Goal: Information Seeking & Learning: Find specific page/section

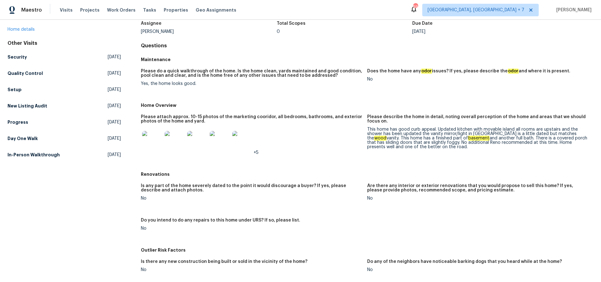
scroll to position [43, 0]
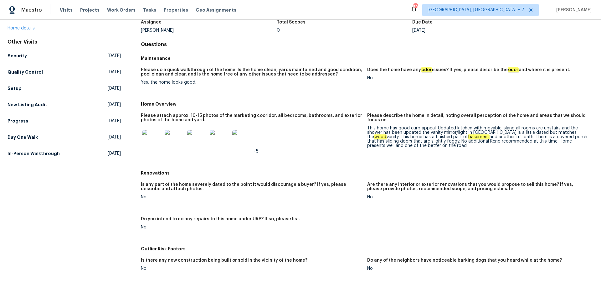
click at [151, 143] on img at bounding box center [152, 139] width 20 height 20
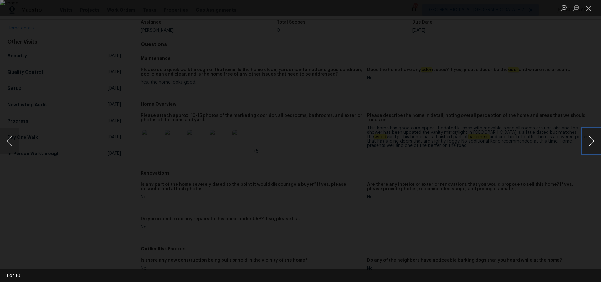
click at [590, 142] on button "Next image" at bounding box center [591, 140] width 19 height 25
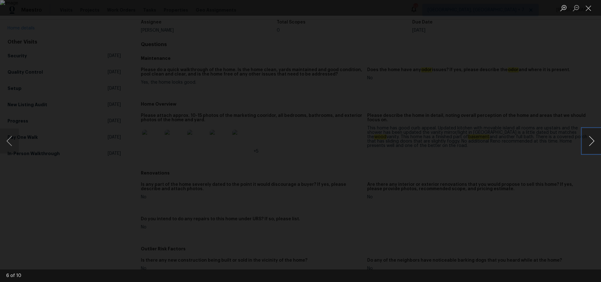
click at [590, 142] on button "Next image" at bounding box center [591, 140] width 19 height 25
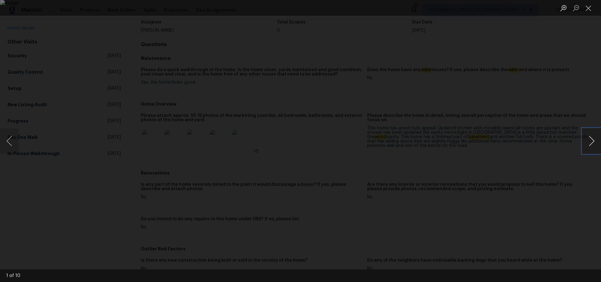
click at [590, 142] on button "Next image" at bounding box center [591, 140] width 19 height 25
drag, startPoint x: 591, startPoint y: 8, endPoint x: 586, endPoint y: 18, distance: 11.5
click at [591, 8] on button "Close lightbox" at bounding box center [588, 8] width 13 height 11
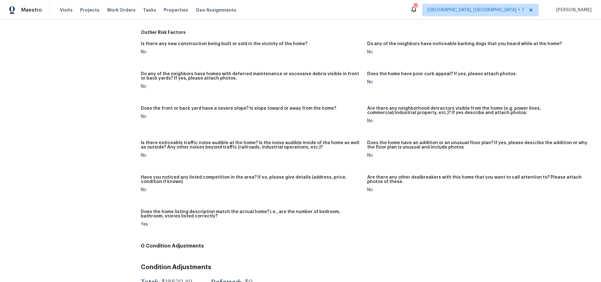
scroll to position [282, 0]
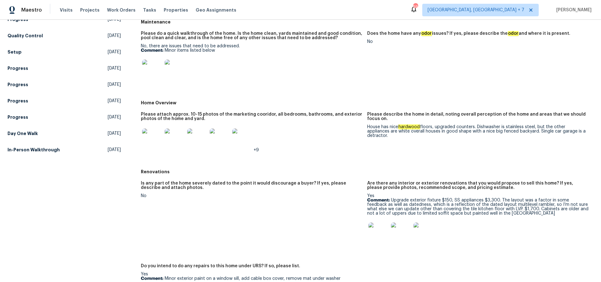
scroll to position [82, 0]
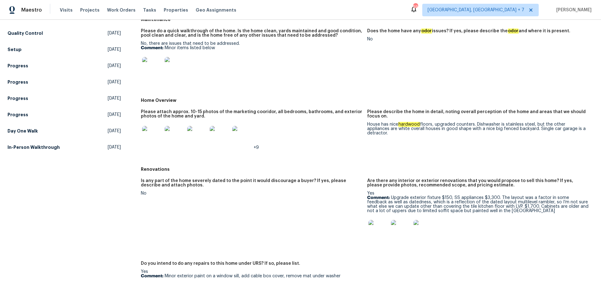
click at [154, 68] on img at bounding box center [152, 67] width 20 height 20
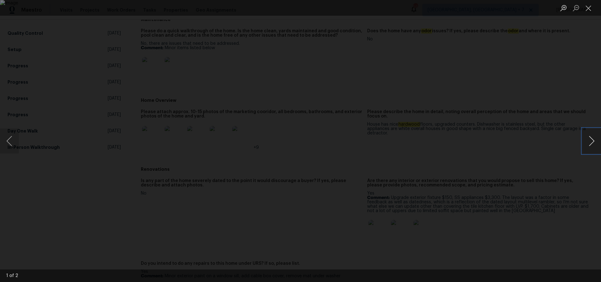
click at [590, 139] on button "Next image" at bounding box center [591, 140] width 19 height 25
click at [589, 11] on button "Close lightbox" at bounding box center [588, 8] width 13 height 11
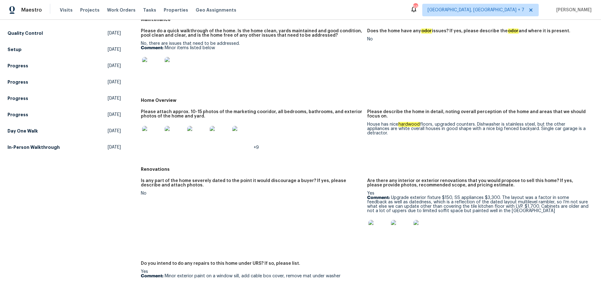
click at [150, 132] on img at bounding box center [152, 136] width 20 height 20
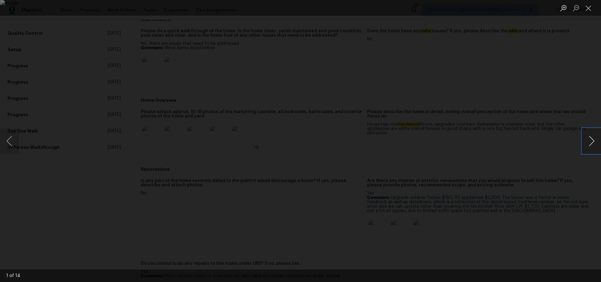
click at [591, 139] on button "Next image" at bounding box center [591, 140] width 19 height 25
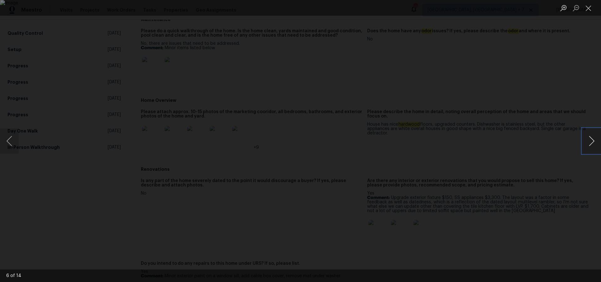
click at [591, 139] on button "Next image" at bounding box center [591, 140] width 19 height 25
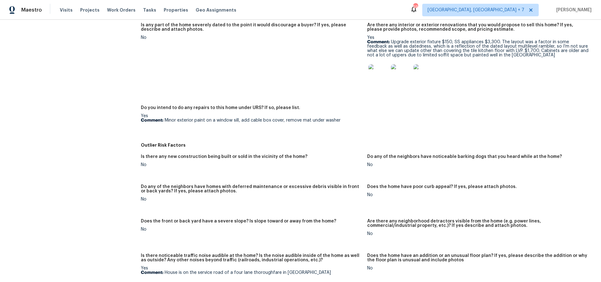
scroll to position [239, 0]
click at [399, 74] on img at bounding box center [401, 73] width 20 height 20
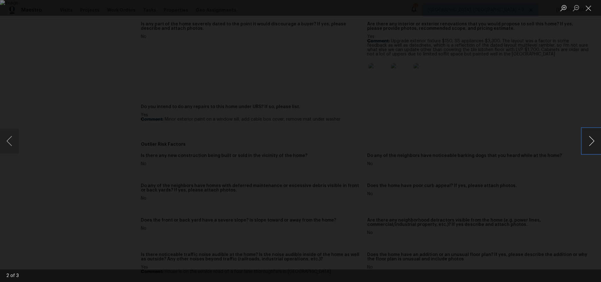
click at [588, 140] on button "Next image" at bounding box center [591, 140] width 19 height 25
click at [7, 141] on button "Previous image" at bounding box center [9, 140] width 19 height 25
click at [591, 8] on button "Close lightbox" at bounding box center [588, 8] width 13 height 11
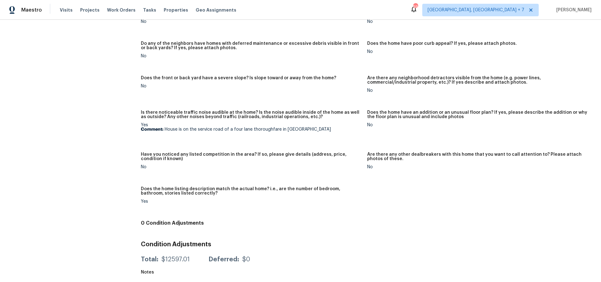
scroll to position [382, 0]
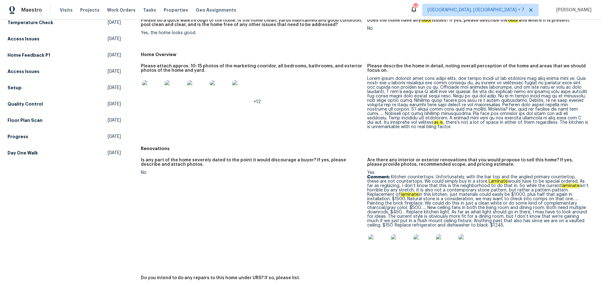
scroll to position [94, 0]
click at [146, 92] on img at bounding box center [152, 89] width 20 height 20
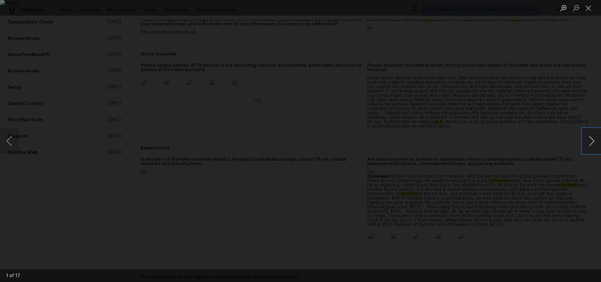
click at [589, 144] on button "Next image" at bounding box center [591, 140] width 19 height 25
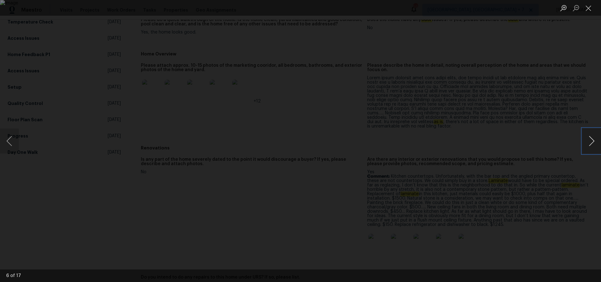
click at [589, 144] on button "Next image" at bounding box center [591, 140] width 19 height 25
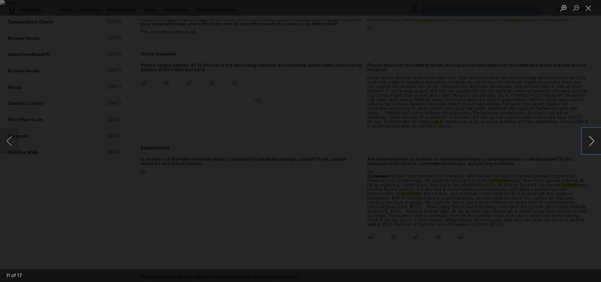
click at [589, 144] on button "Next image" at bounding box center [591, 140] width 19 height 25
click at [590, 11] on button "Close lightbox" at bounding box center [588, 8] width 13 height 11
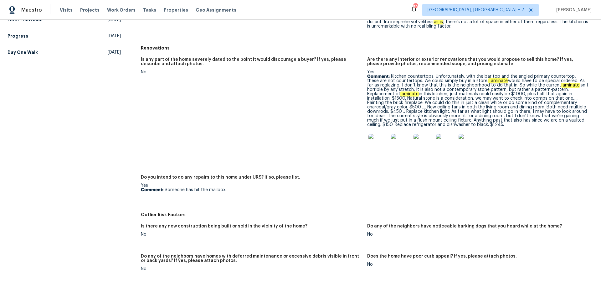
scroll to position [104, 0]
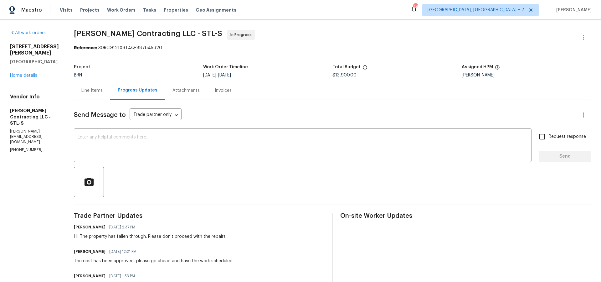
scroll to position [28, 0]
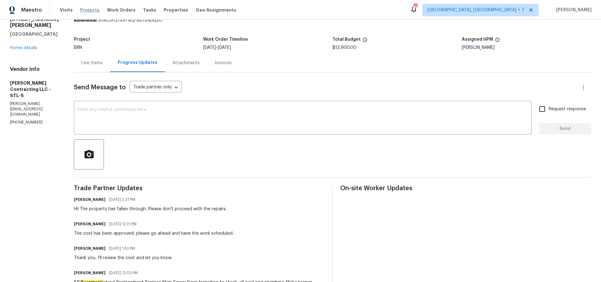
click at [82, 9] on span "Projects" at bounding box center [89, 10] width 19 height 6
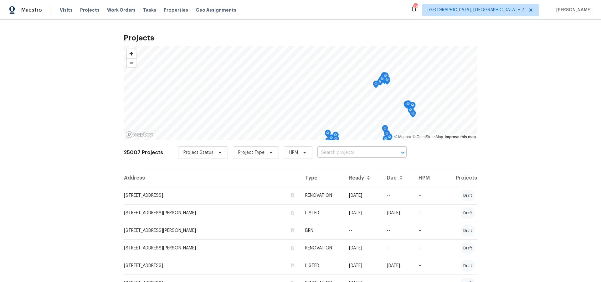
click at [319, 154] on input "text" at bounding box center [353, 153] width 72 height 10
type input "3198"
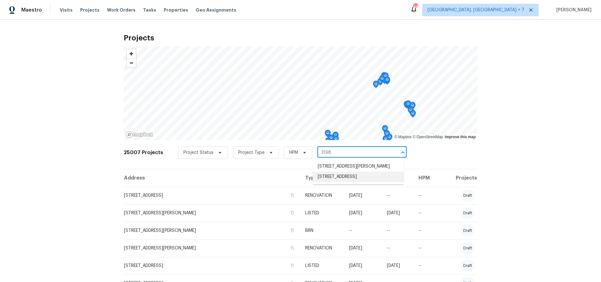
click at [329, 181] on li "[STREET_ADDRESS]" at bounding box center [357, 176] width 91 height 10
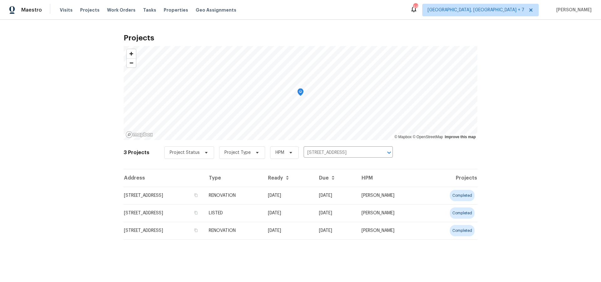
click at [187, 195] on td "[STREET_ADDRESS]" at bounding box center [164, 195] width 80 height 18
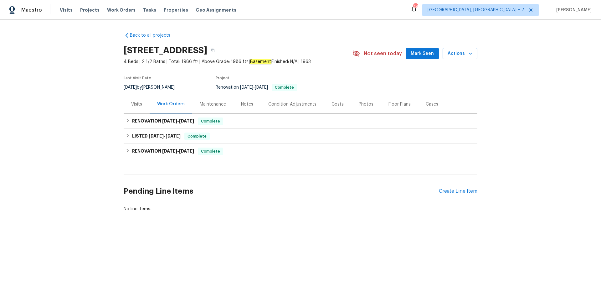
click at [135, 103] on div "Visits" at bounding box center [136, 104] width 11 height 6
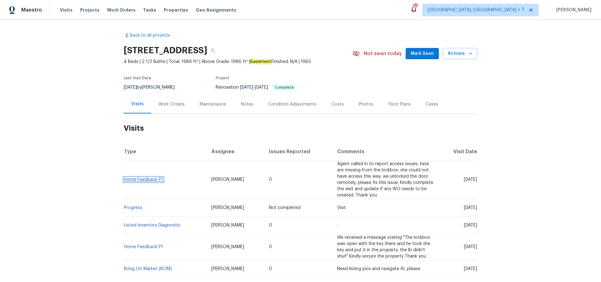
click at [142, 178] on link "Home Feedback P1" at bounding box center [143, 179] width 39 height 4
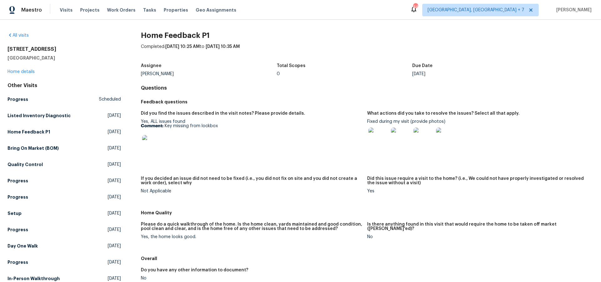
click at [378, 141] on img at bounding box center [378, 137] width 20 height 20
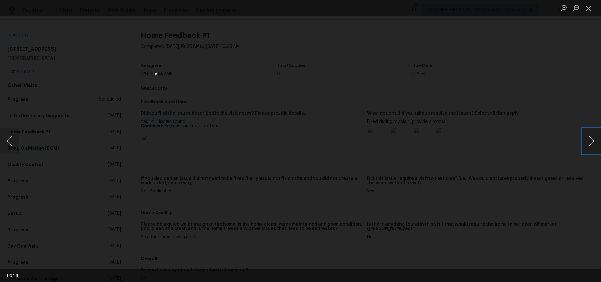
click at [592, 140] on button "Next image" at bounding box center [591, 140] width 19 height 25
click at [589, 11] on button "Close lightbox" at bounding box center [588, 8] width 13 height 11
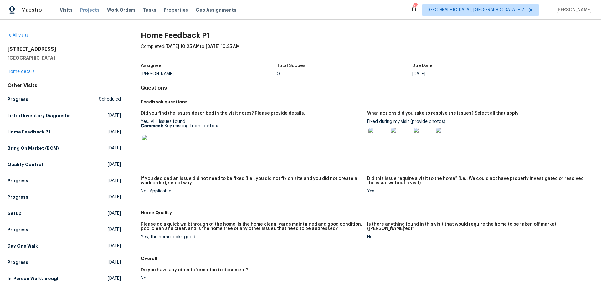
click at [83, 11] on span "Projects" at bounding box center [89, 10] width 19 height 6
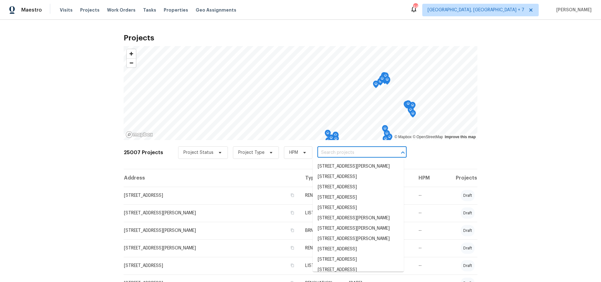
click at [329, 154] on input "text" at bounding box center [353, 153] width 72 height 10
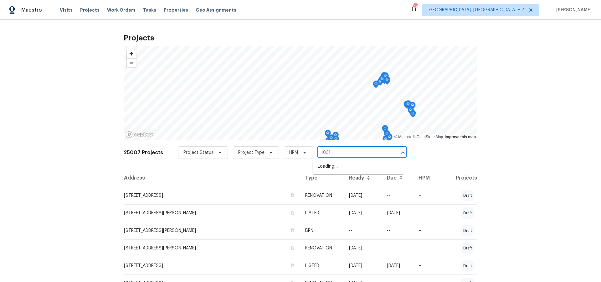
type input "10310"
click at [340, 182] on li "10310 Dayflower Dr, Twinsburg, OH 44087" at bounding box center [357, 176] width 91 height 10
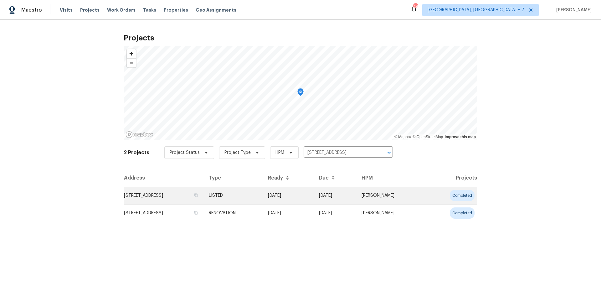
click at [160, 196] on td "10310 Dayflower Dr, Twinsburg, OH 44087" at bounding box center [164, 195] width 80 height 18
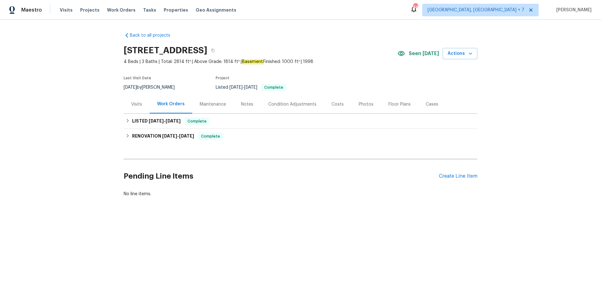
click at [139, 103] on div "Visits" at bounding box center [136, 104] width 11 height 6
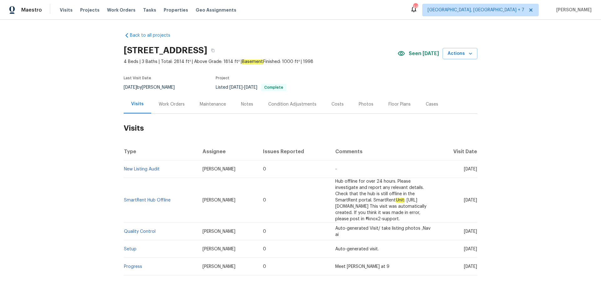
click at [431, 104] on div "Cases" at bounding box center [431, 104] width 13 height 6
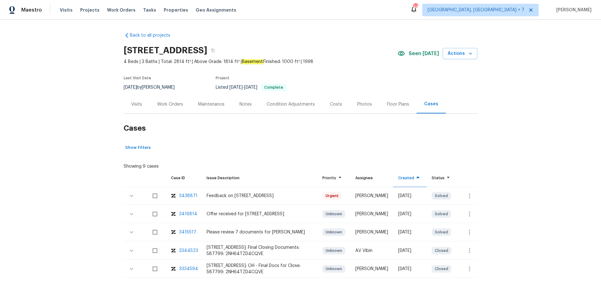
click at [188, 195] on div "3438871" at bounding box center [188, 195] width 18 height 6
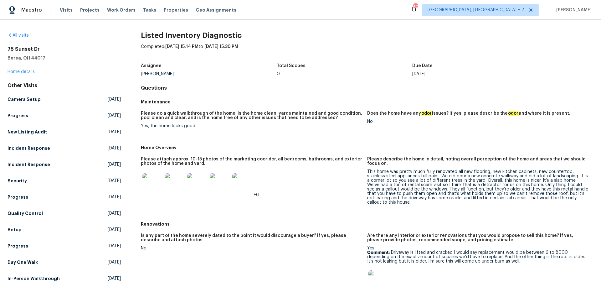
click at [153, 182] on img at bounding box center [152, 183] width 20 height 20
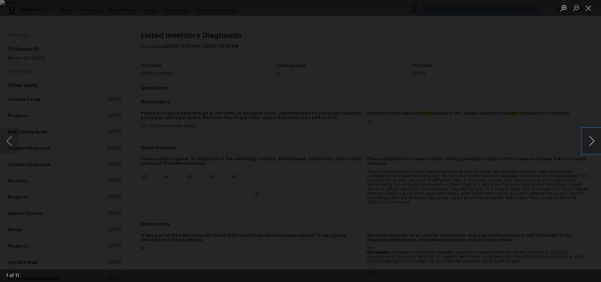
click at [592, 143] on button "Next image" at bounding box center [591, 140] width 19 height 25
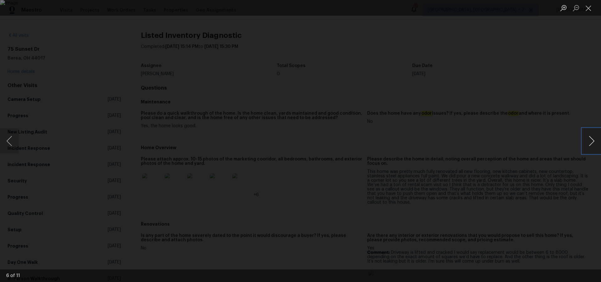
click at [592, 143] on button "Next image" at bounding box center [591, 140] width 19 height 25
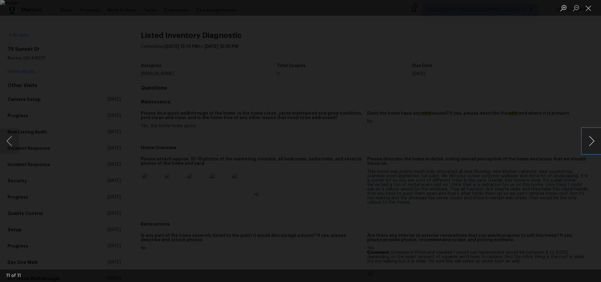
click at [592, 143] on button "Next image" at bounding box center [591, 140] width 19 height 25
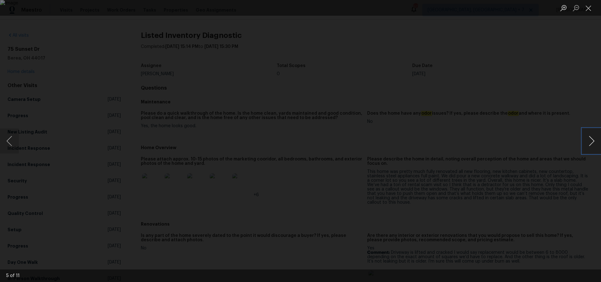
click at [592, 143] on button "Next image" at bounding box center [591, 140] width 19 height 25
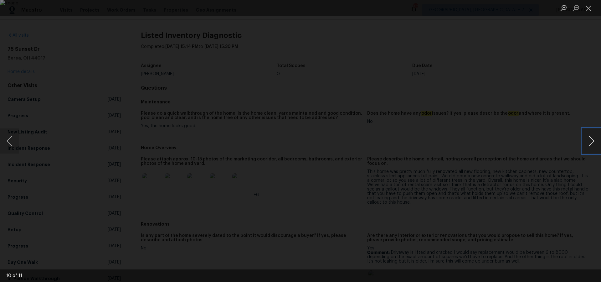
click at [592, 143] on button "Next image" at bounding box center [591, 140] width 19 height 25
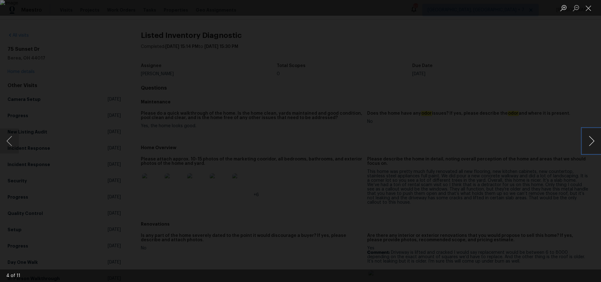
click at [592, 143] on button "Next image" at bounding box center [591, 140] width 19 height 25
click at [587, 10] on button "Close lightbox" at bounding box center [588, 8] width 13 height 11
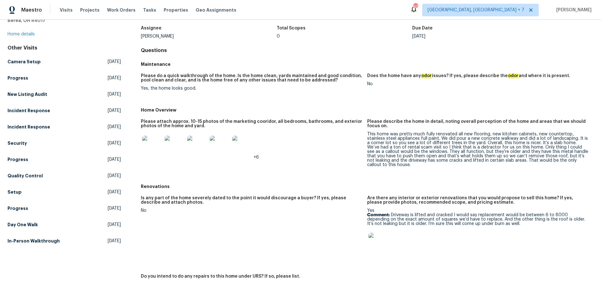
scroll to position [39, 0]
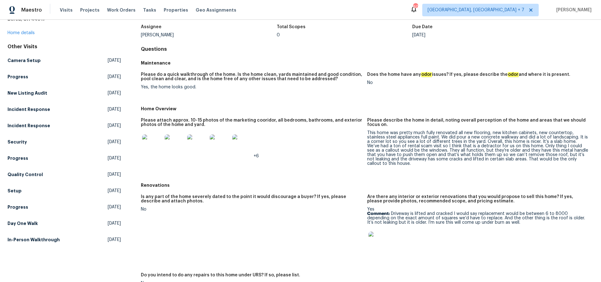
click at [381, 244] on img at bounding box center [378, 241] width 20 height 20
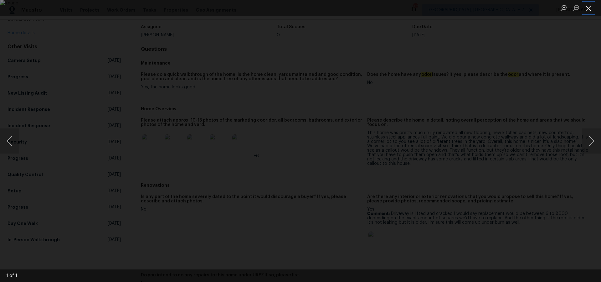
click at [587, 10] on button "Close lightbox" at bounding box center [588, 8] width 13 height 11
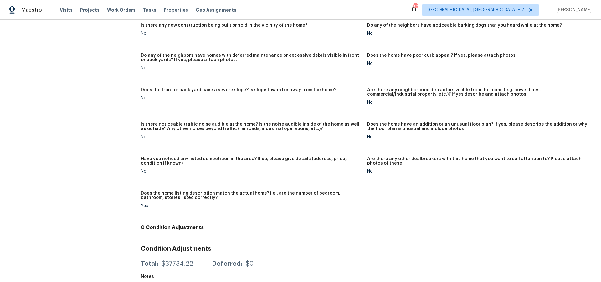
scroll to position [334, 0]
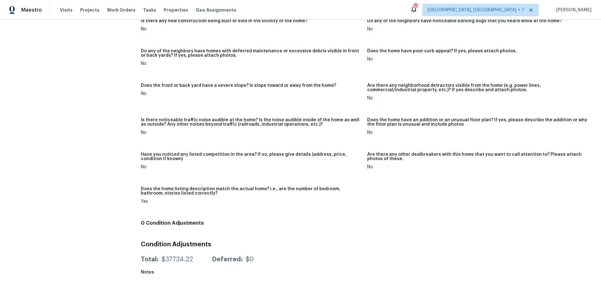
click at [465, 67] on figure "Does the home have poor curb appeal? If yes, please attach photos. No" at bounding box center [480, 62] width 226 height 27
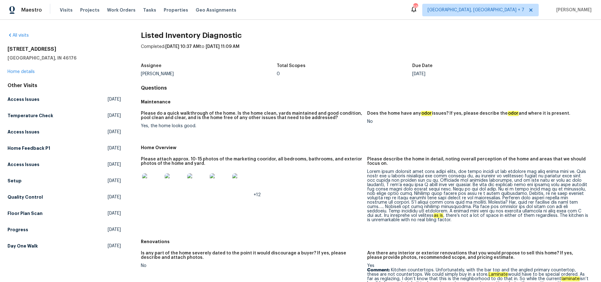
scroll to position [104, 0]
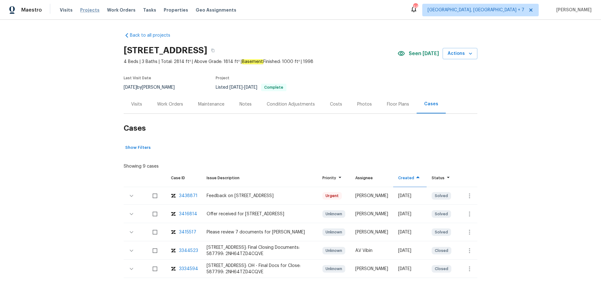
click at [81, 9] on span "Projects" at bounding box center [89, 10] width 19 height 6
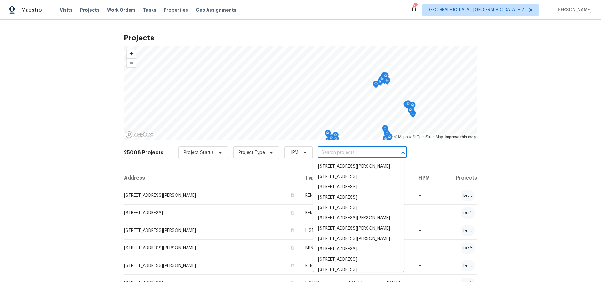
click at [350, 150] on input "text" at bounding box center [353, 153] width 72 height 10
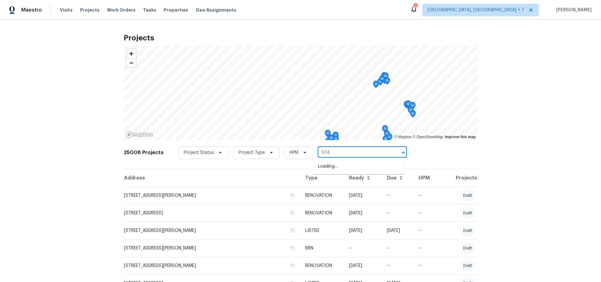
type input "9740"
click at [349, 165] on li "9740 Burton Dr, Twinsburg, OH 44087" at bounding box center [358, 166] width 91 height 10
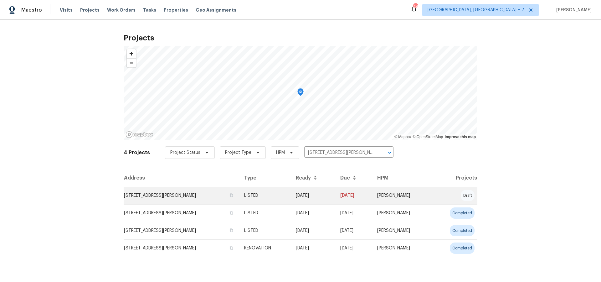
click at [153, 197] on td "9740 Burton Dr, Twinsburg, OH 44087" at bounding box center [181, 195] width 115 height 18
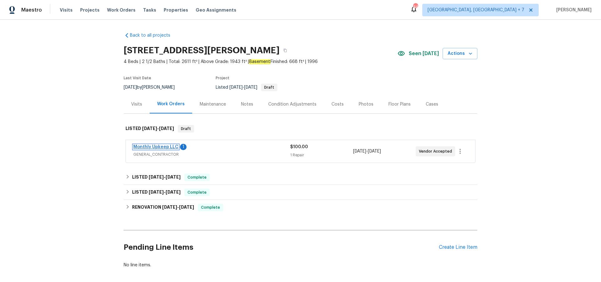
click at [155, 146] on link "Monthly Upkeep LLC" at bounding box center [155, 147] width 45 height 4
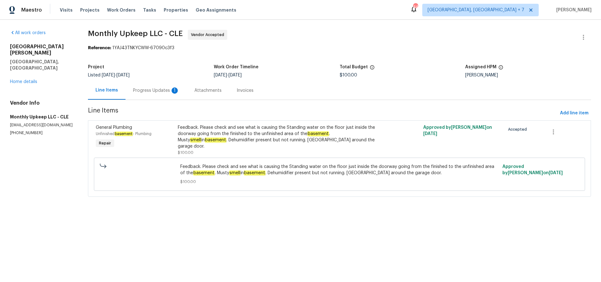
click at [158, 91] on div "Progress Updates 1" at bounding box center [156, 90] width 46 height 6
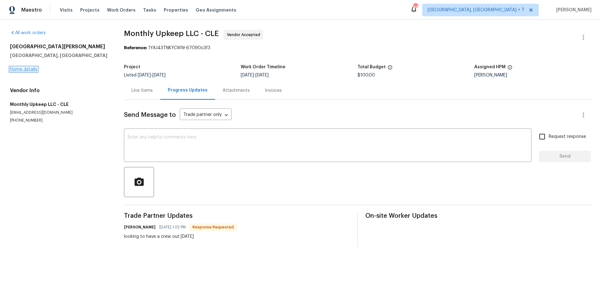
click at [20, 70] on link "Home details" at bounding box center [23, 69] width 27 height 4
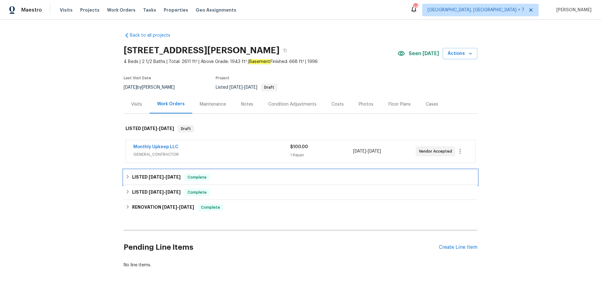
click at [160, 175] on span "7/28/25" at bounding box center [156, 177] width 15 height 4
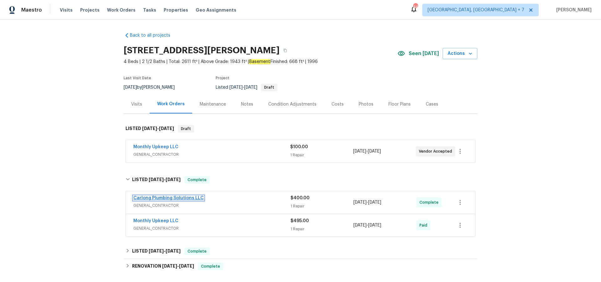
click at [150, 198] on link "Carlong Plumbing Solutions LLC" at bounding box center [168, 197] width 70 height 4
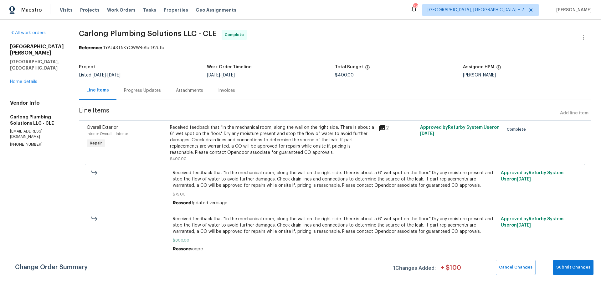
click at [379, 129] on icon at bounding box center [382, 128] width 8 height 8
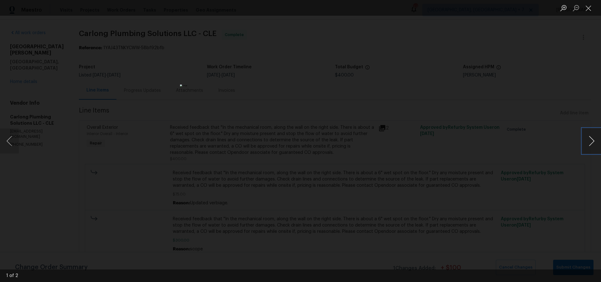
click at [588, 143] on button "Next image" at bounding box center [591, 140] width 19 height 25
click at [587, 9] on button "Close lightbox" at bounding box center [588, 8] width 13 height 11
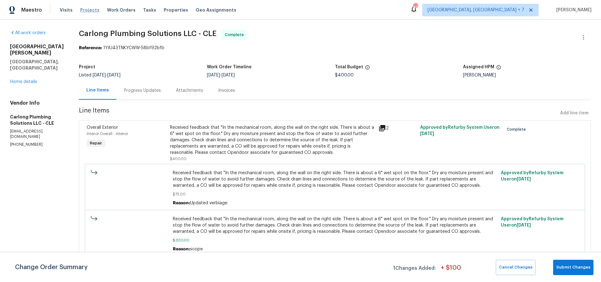
click at [86, 10] on span "Projects" at bounding box center [89, 10] width 19 height 6
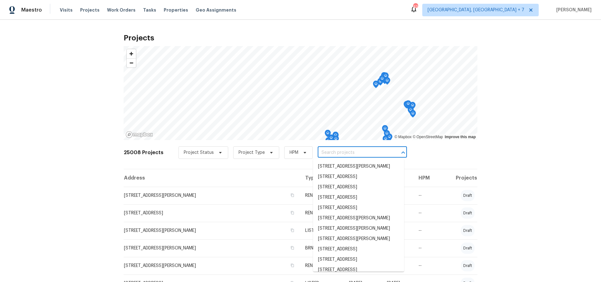
click at [369, 152] on input "text" at bounding box center [353, 153] width 72 height 10
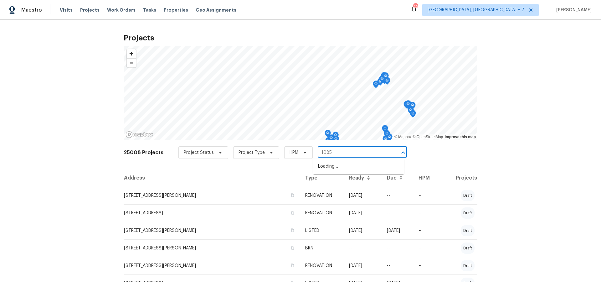
type input "1085 w"
click at [356, 168] on li "1085 Winhurst Dr, Akron, OH 44313" at bounding box center [358, 166] width 91 height 10
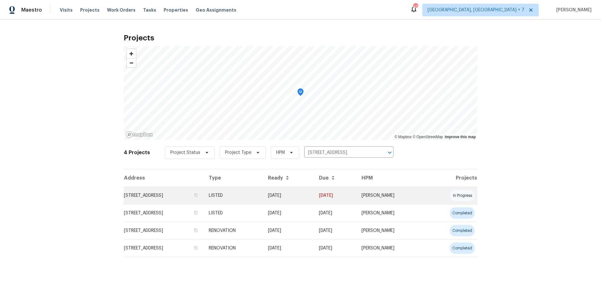
click at [170, 195] on td "1085 Winhurst Dr, Akron, OH 44313" at bounding box center [164, 195] width 80 height 18
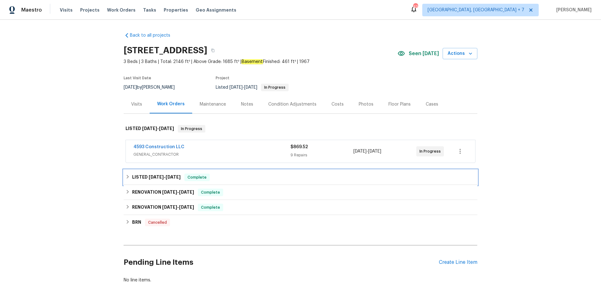
click at [157, 176] on span "7/21/25" at bounding box center [156, 177] width 15 height 4
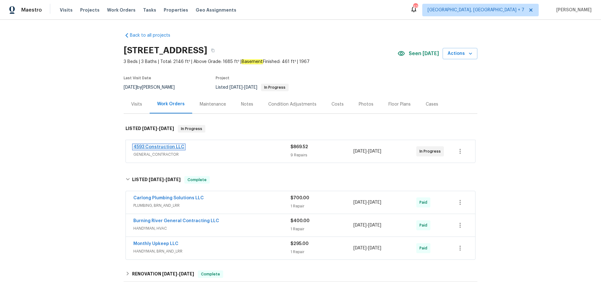
click at [156, 145] on link "4593 Construction LLC" at bounding box center [158, 147] width 51 height 4
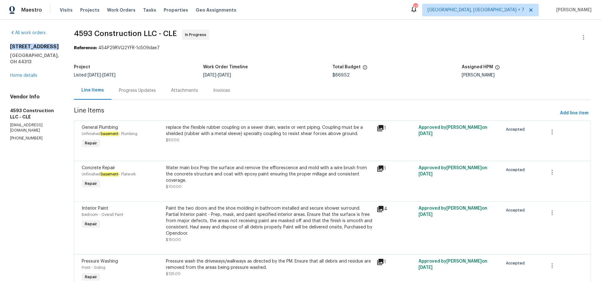
drag, startPoint x: 10, startPoint y: 45, endPoint x: 51, endPoint y: 45, distance: 41.0
click at [51, 45] on h2 "1085 Winhurst Dr" at bounding box center [34, 46] width 49 height 6
copy h2 "1085 Winhurst Dr"
